Goal: Check status: Check status

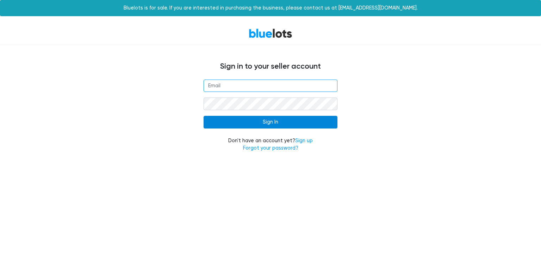
type input "[EMAIL_ADDRESS][DOMAIN_NAME]"
click at [316, 126] on input "Sign In" at bounding box center [271, 122] width 134 height 13
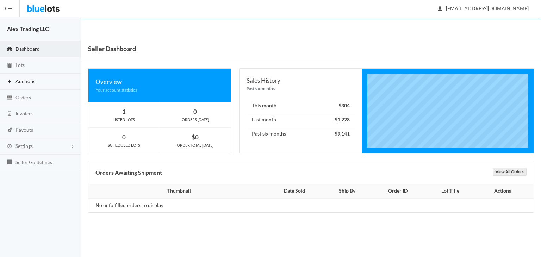
click at [48, 84] on link "Auctions" at bounding box center [40, 82] width 81 height 16
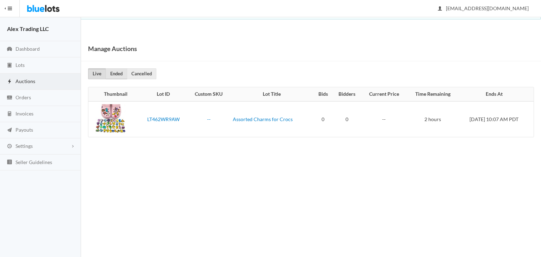
click at [124, 78] on link "Ended" at bounding box center [117, 73] width 22 height 11
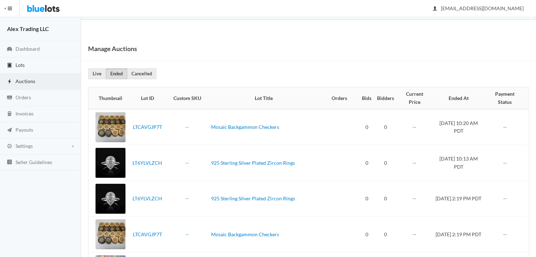
click at [47, 67] on link "Lots" at bounding box center [40, 65] width 81 height 16
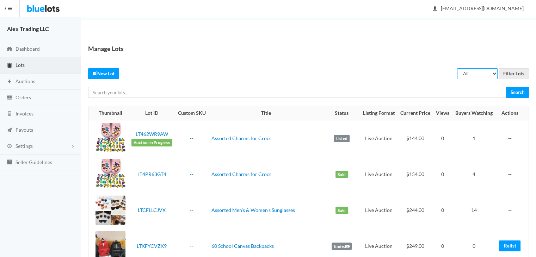
click at [471, 72] on select "All Draft Unreviewed Rejected Scheduled Listed Sold Ended" at bounding box center [477, 73] width 41 height 11
select select "ended"
click at [458, 68] on select "All Draft Unreviewed Rejected Scheduled Listed Sold Ended" at bounding box center [477, 73] width 41 height 11
click at [518, 73] on input "Filter Lots" at bounding box center [514, 73] width 30 height 11
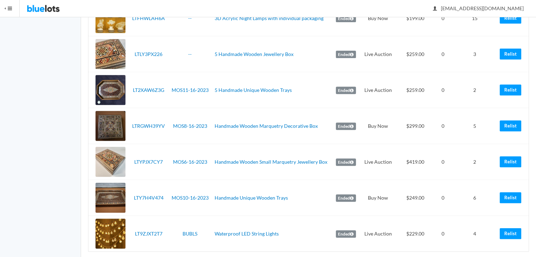
scroll to position [272, 0]
